Goal: Navigation & Orientation: Find specific page/section

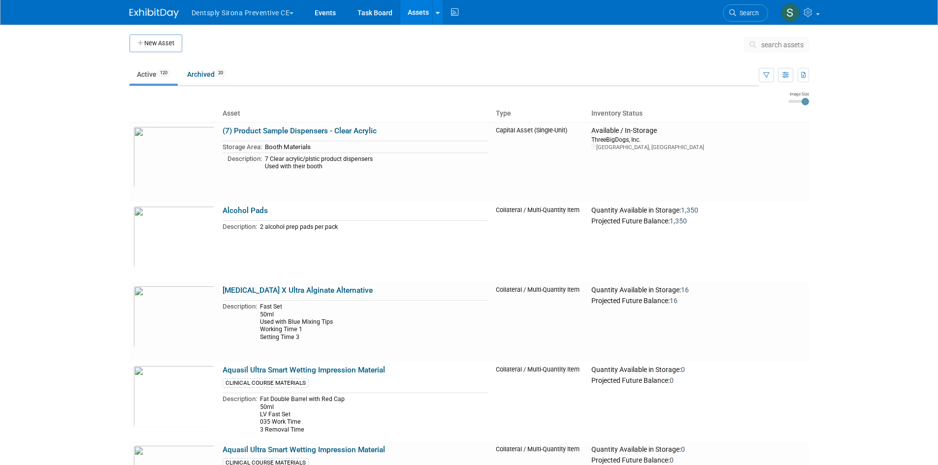
click at [215, 8] on button "Dentsply Sirona Preventive CE" at bounding box center [248, 11] width 116 height 22
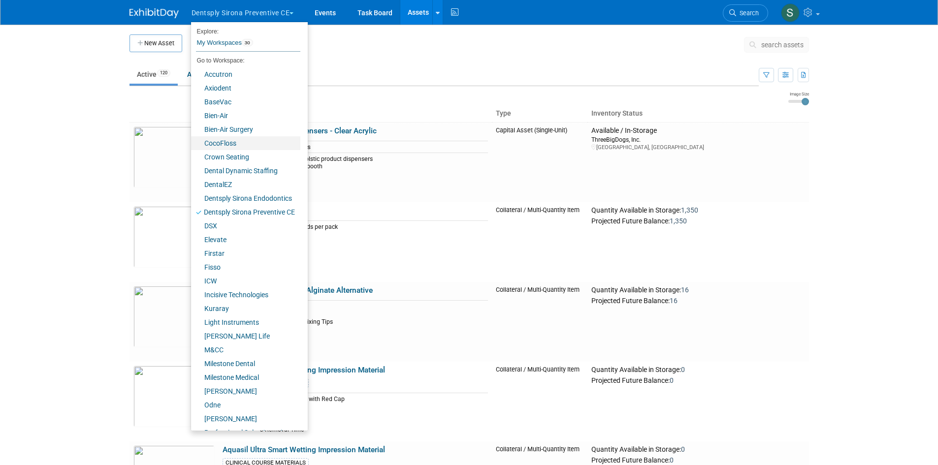
click at [226, 144] on link "CocoFloss" at bounding box center [245, 143] width 109 height 14
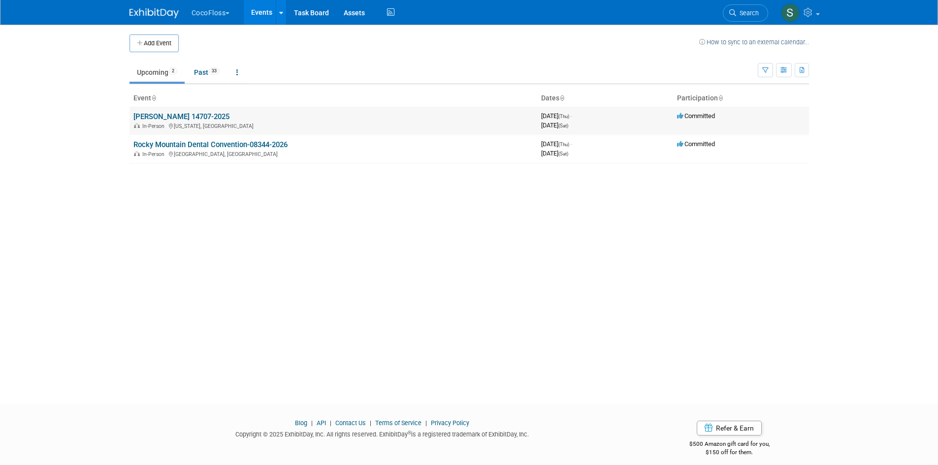
click at [204, 115] on link "[PERSON_NAME] 14707-2025" at bounding box center [181, 116] width 96 height 9
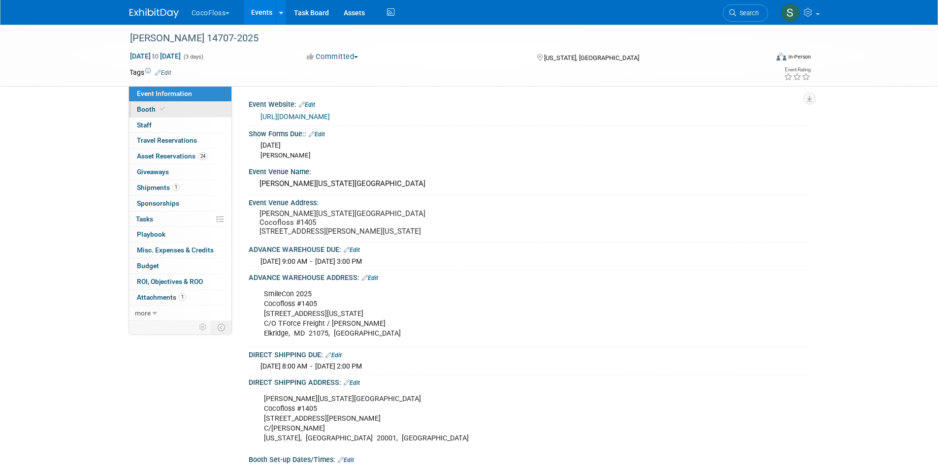
click at [175, 110] on link "Booth" at bounding box center [180, 109] width 102 height 15
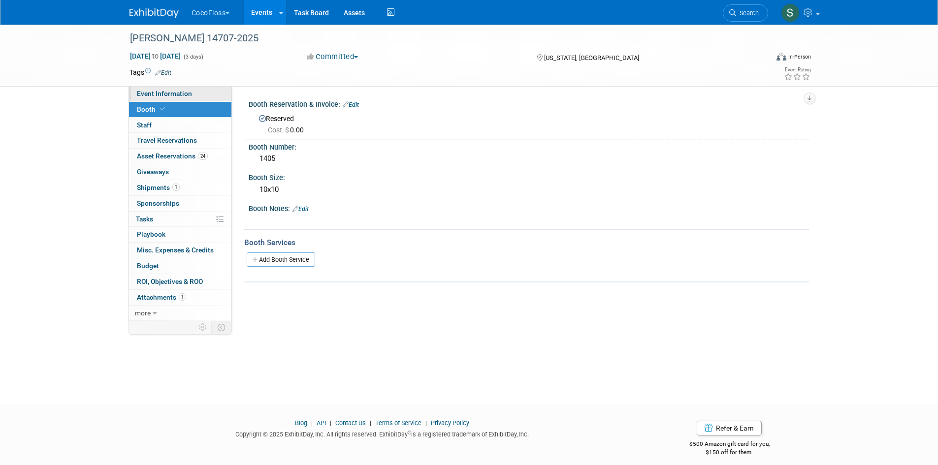
click at [178, 93] on span "Event Information" at bounding box center [164, 94] width 55 height 8
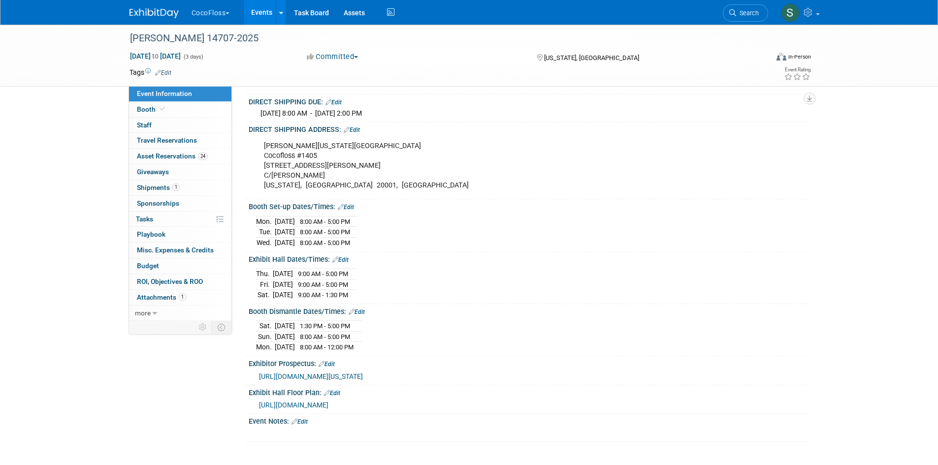
scroll to position [252, 0]
